Goal: Transaction & Acquisition: Purchase product/service

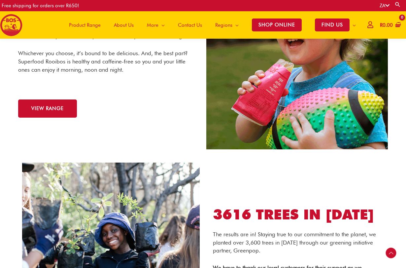
scroll to position [709, 0]
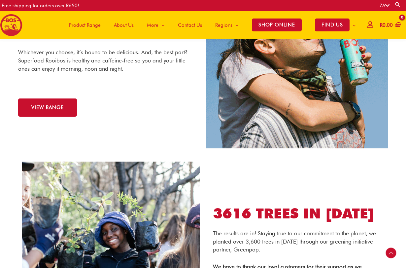
click at [89, 28] on span "Product Range" at bounding box center [85, 25] width 32 height 20
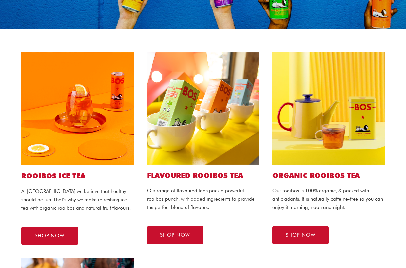
scroll to position [121, 0]
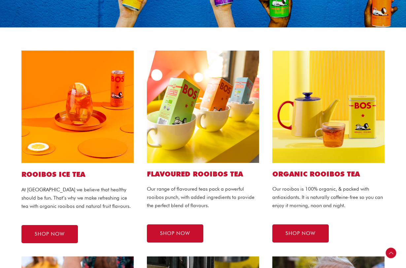
click at [189, 163] on div "Flavoured ROOIBOS TEA Our range of flavoured teas pack a powerful rooibos punch…" at bounding box center [202, 147] width 125 height 206
click at [189, 175] on h2 "Flavoured ROOIBOS TEA" at bounding box center [203, 173] width 112 height 9
click at [173, 231] on span "SHOP NOW" at bounding box center [175, 233] width 30 height 5
